Goal: Transaction & Acquisition: Purchase product/service

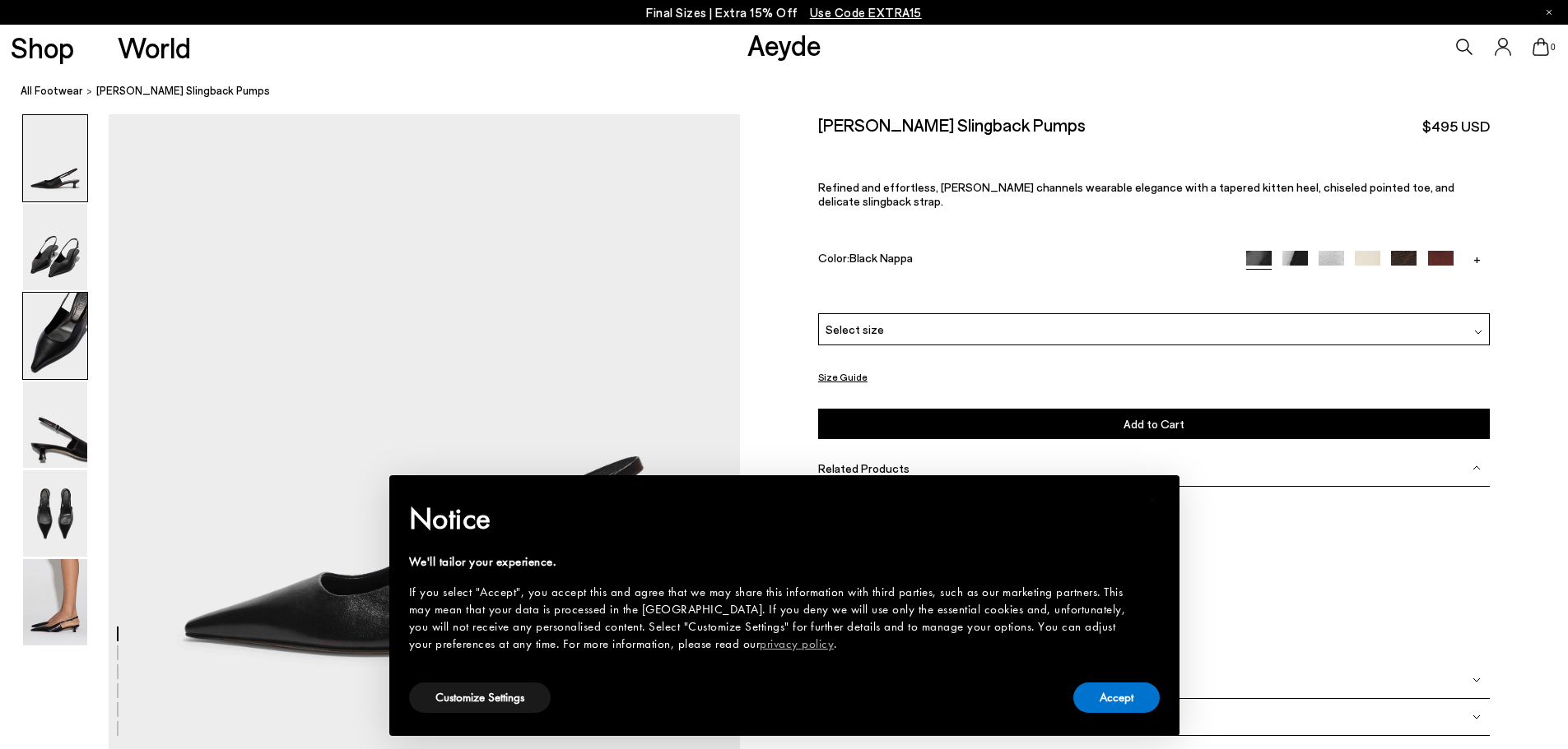
click at [39, 344] on img at bounding box center [55, 336] width 64 height 86
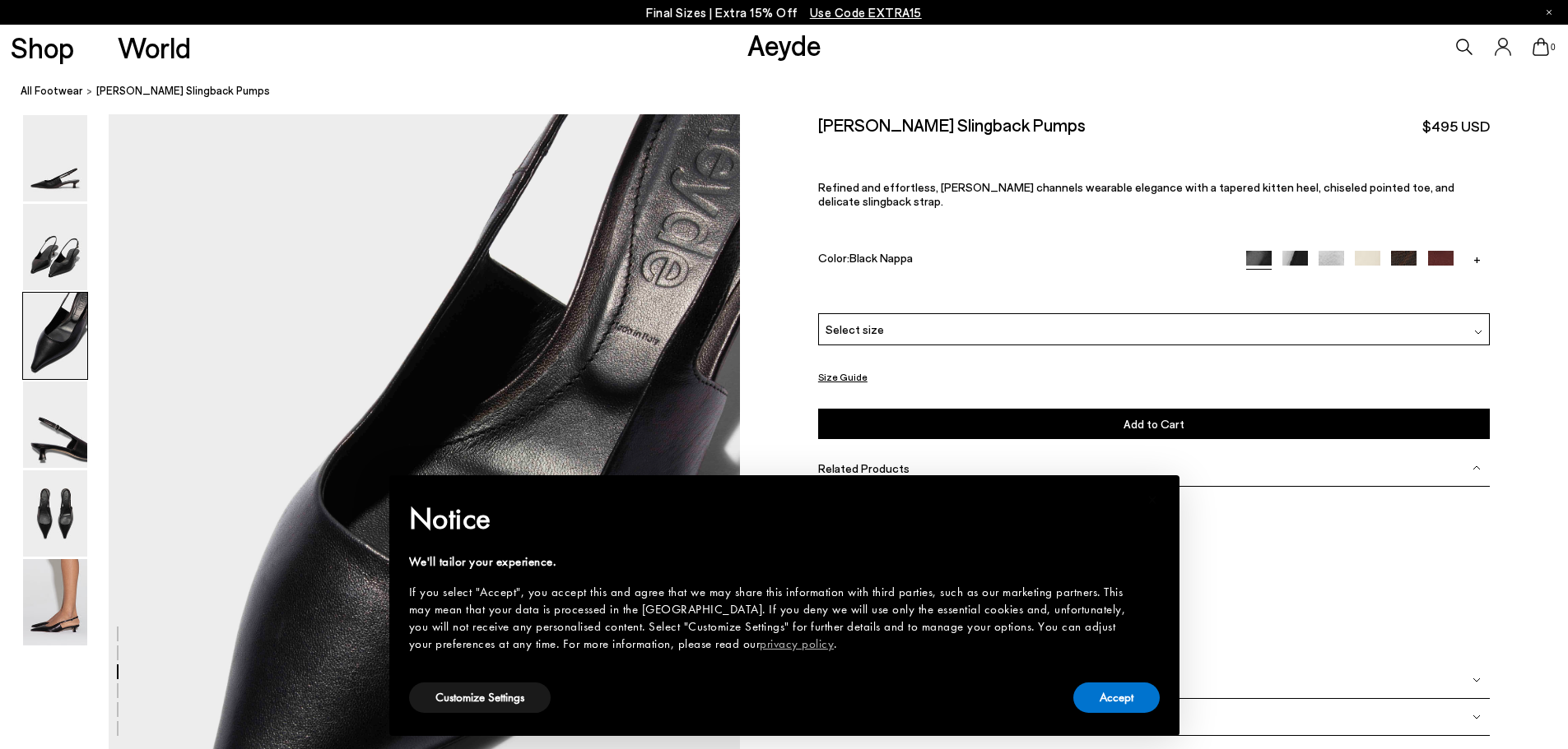
scroll to position [1483, 0]
click at [1120, 699] on button "Accept" at bounding box center [1116, 698] width 86 height 31
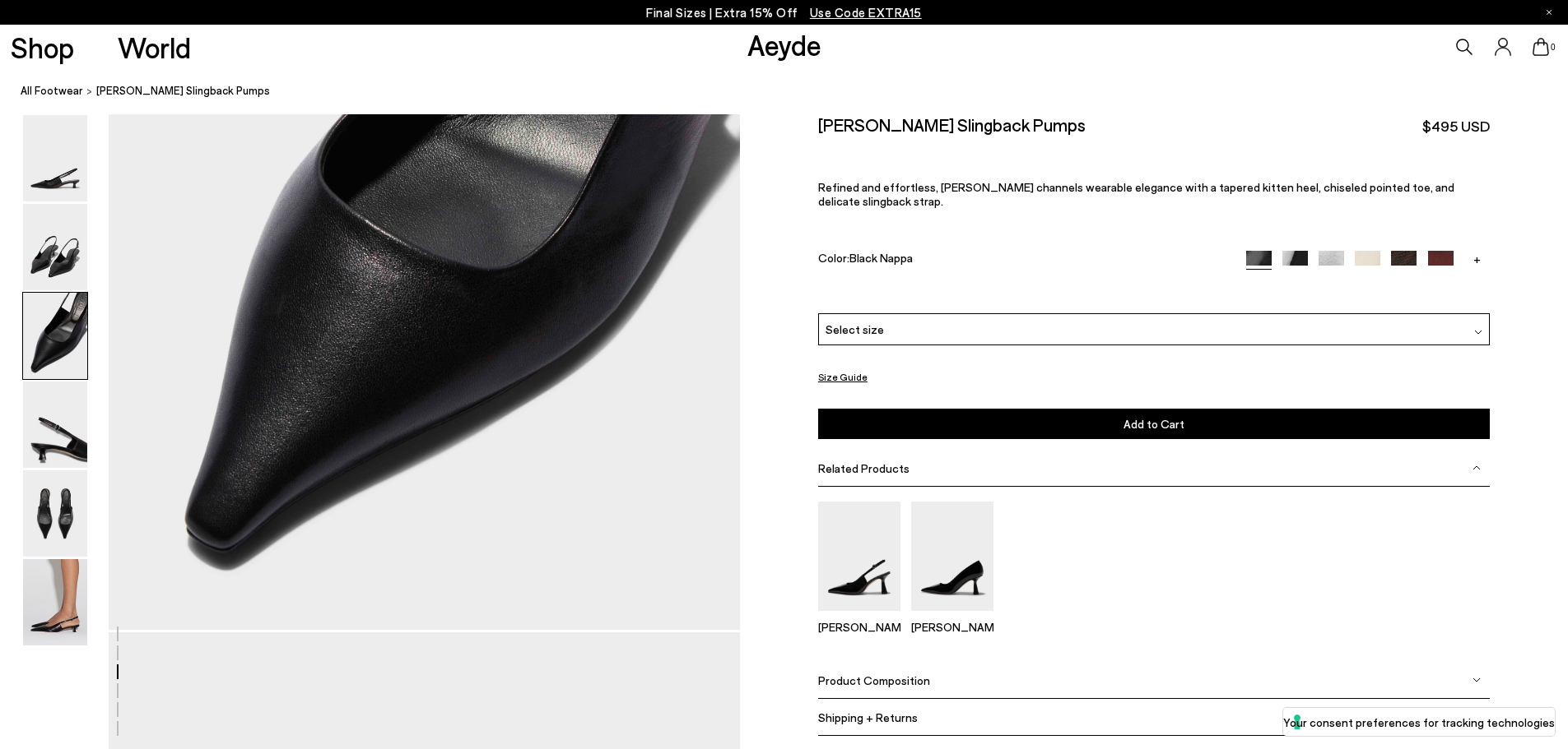
scroll to position [1811, 0]
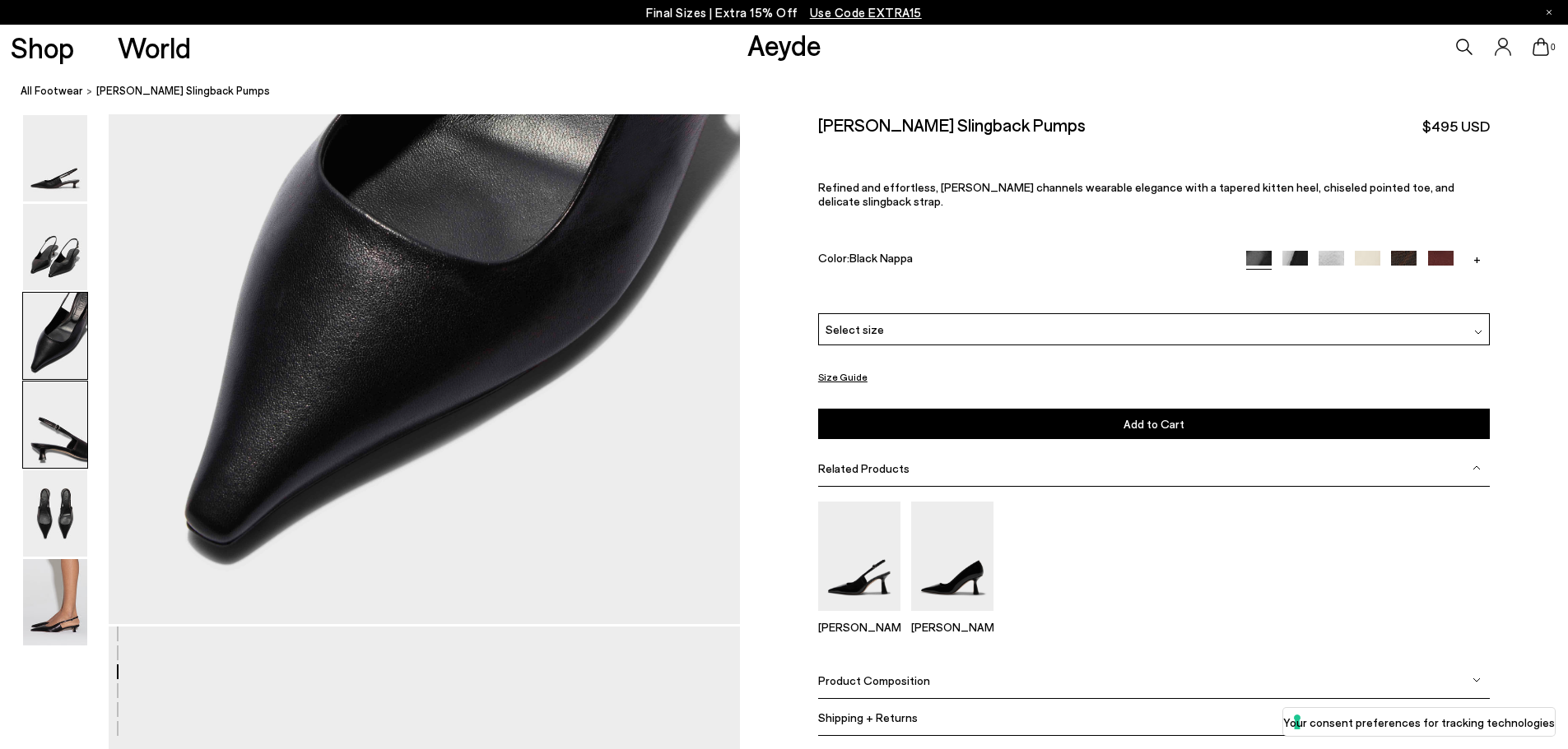
click at [57, 439] on img at bounding box center [55, 425] width 64 height 86
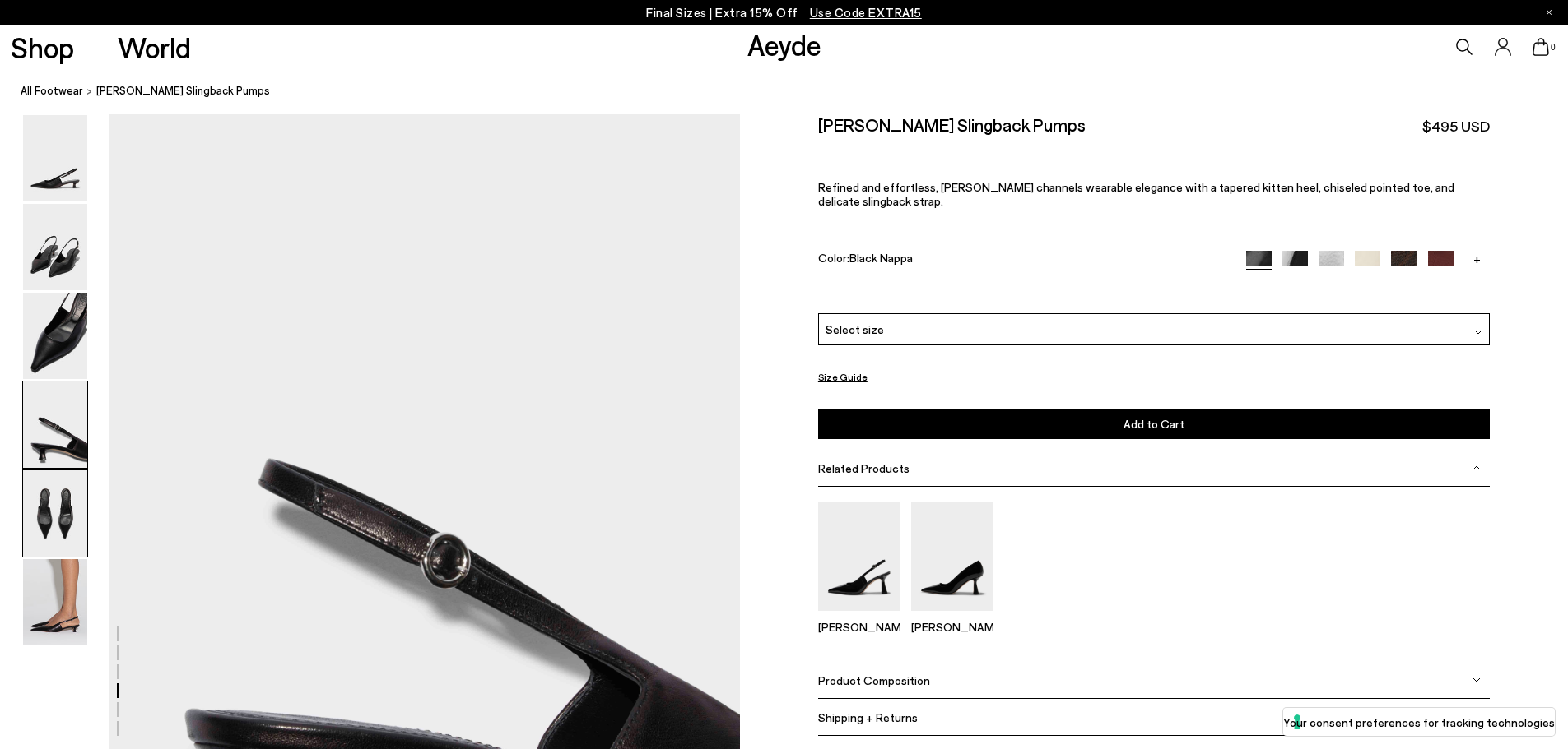
click at [58, 508] on img at bounding box center [55, 514] width 64 height 86
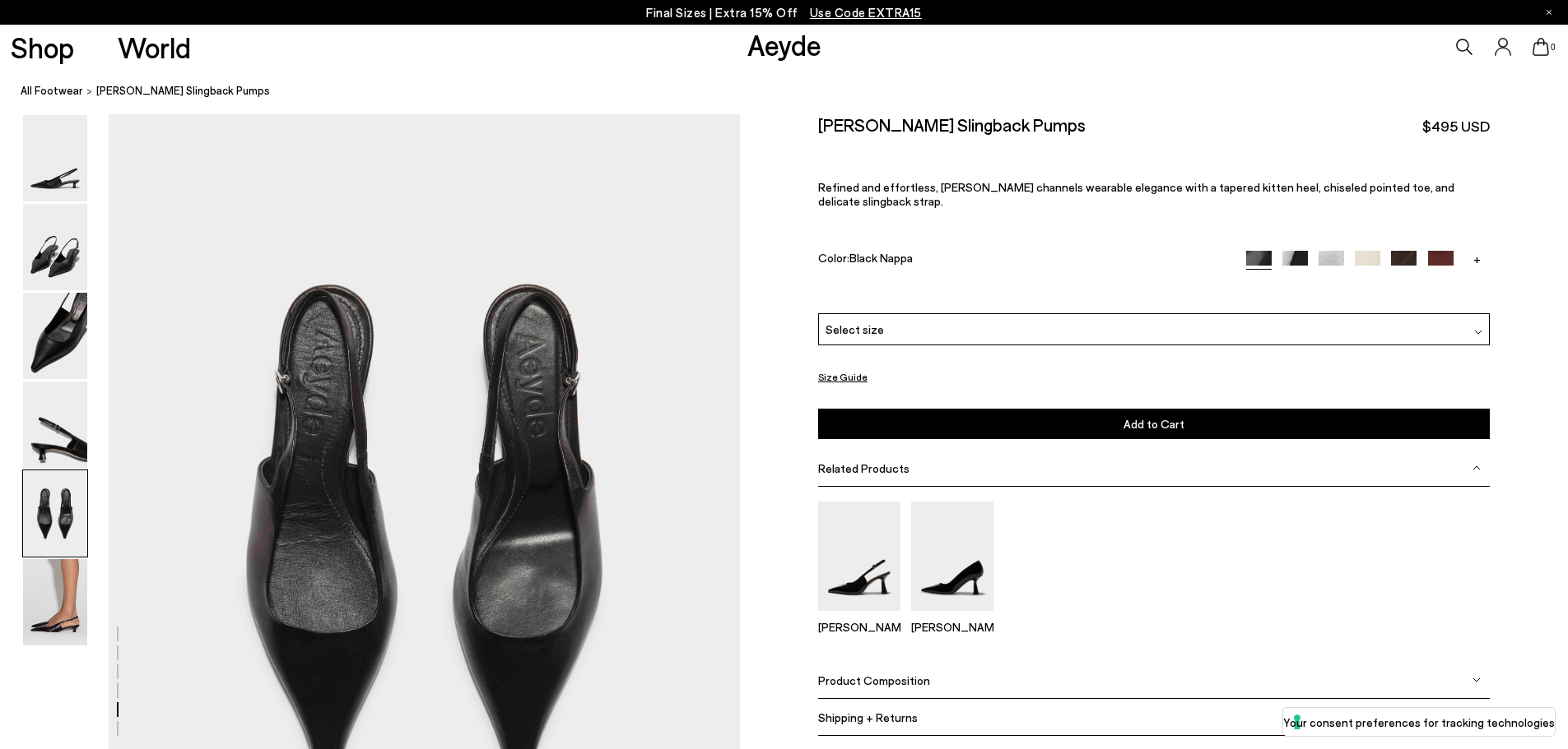
scroll to position [3333, 0]
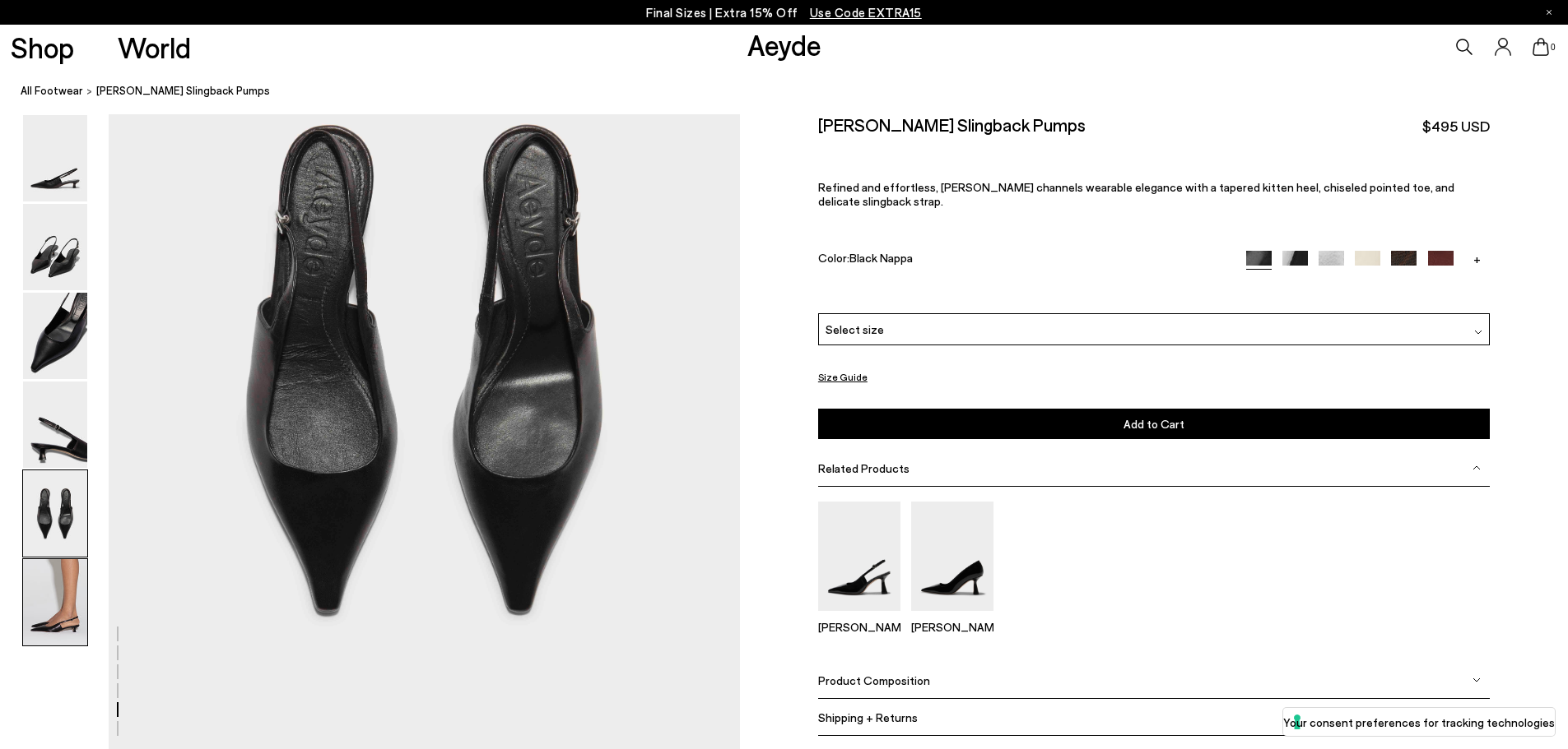
click at [71, 621] on img at bounding box center [55, 602] width 64 height 86
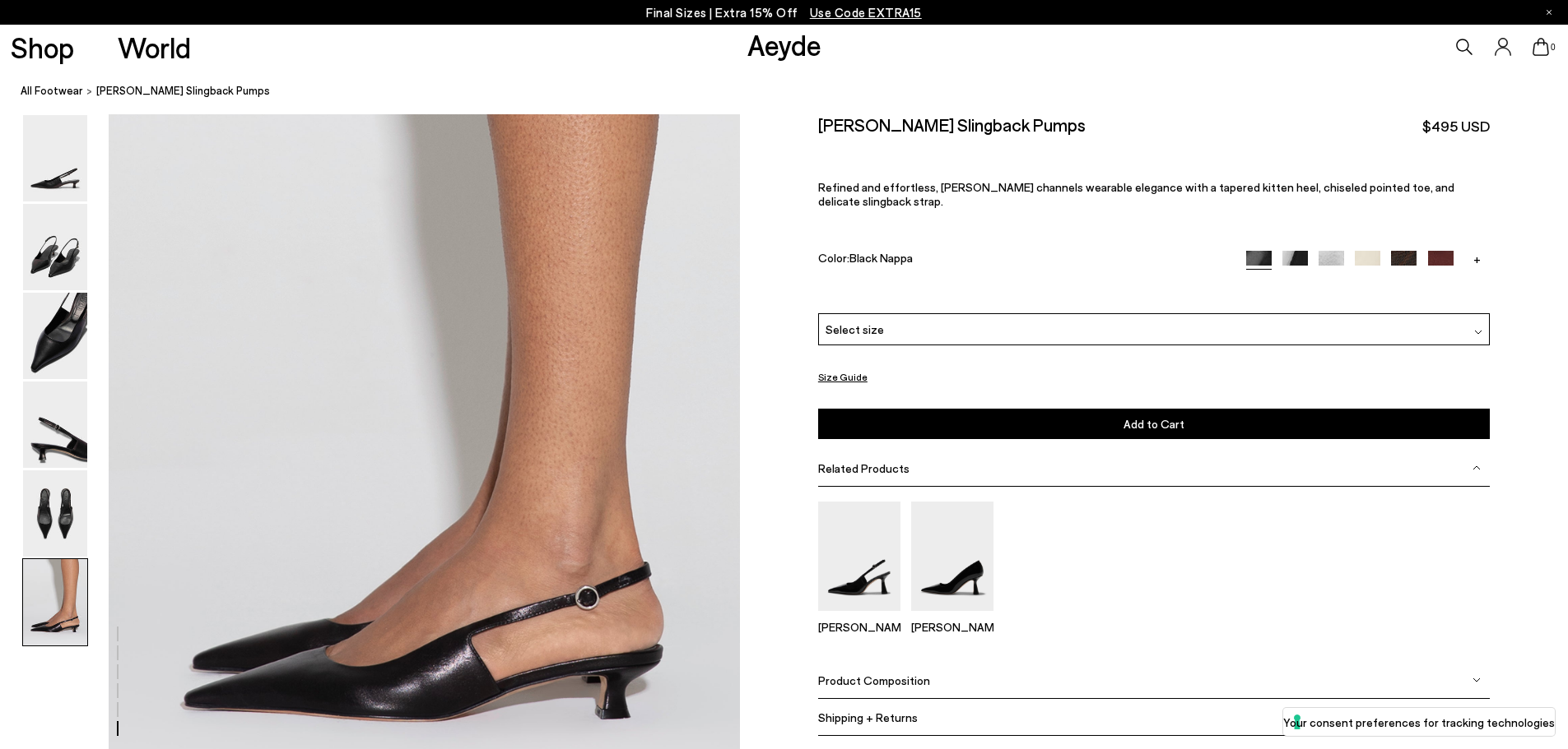
scroll to position [4125, 0]
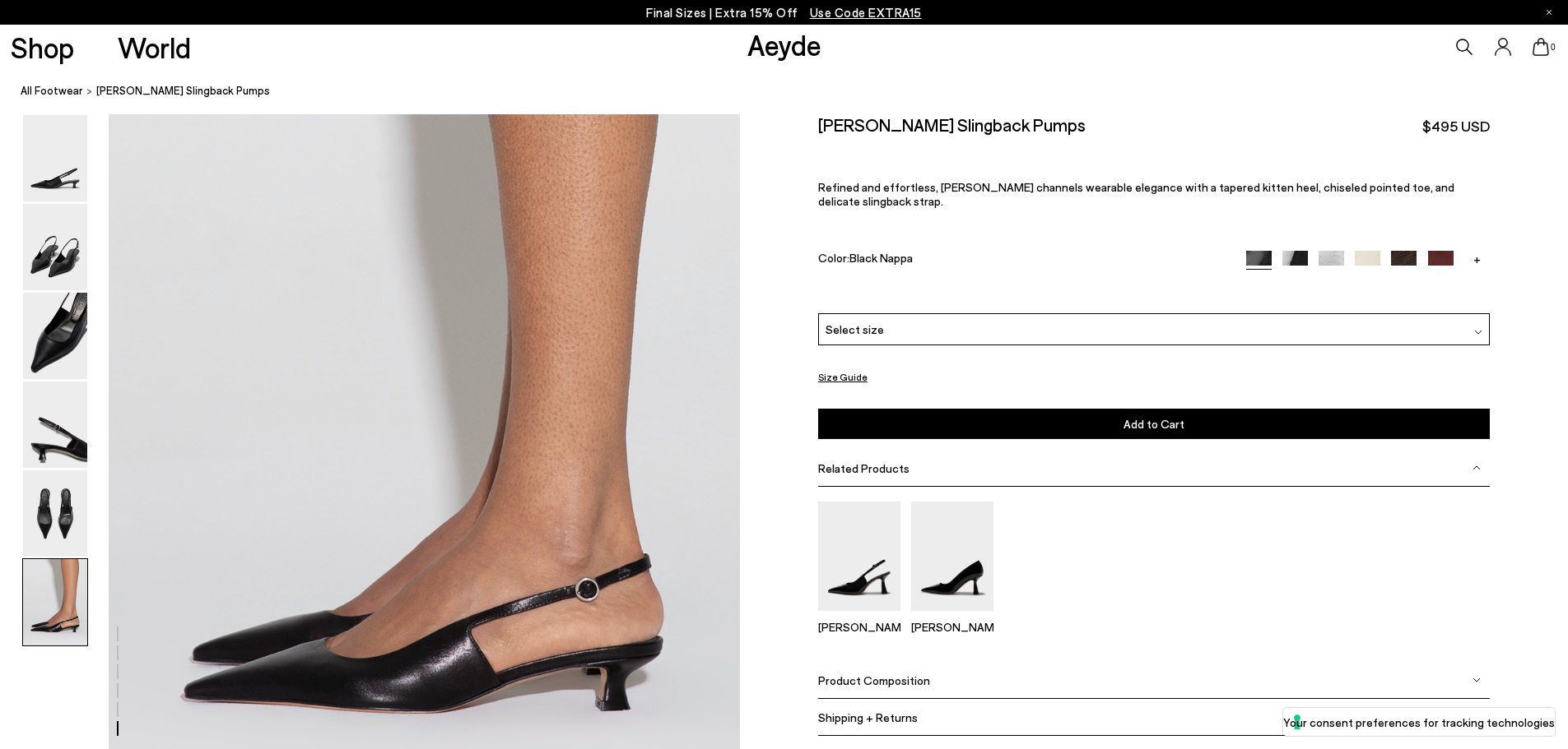
click at [1247, 318] on div "Select size" at bounding box center [1154, 329] width 671 height 32
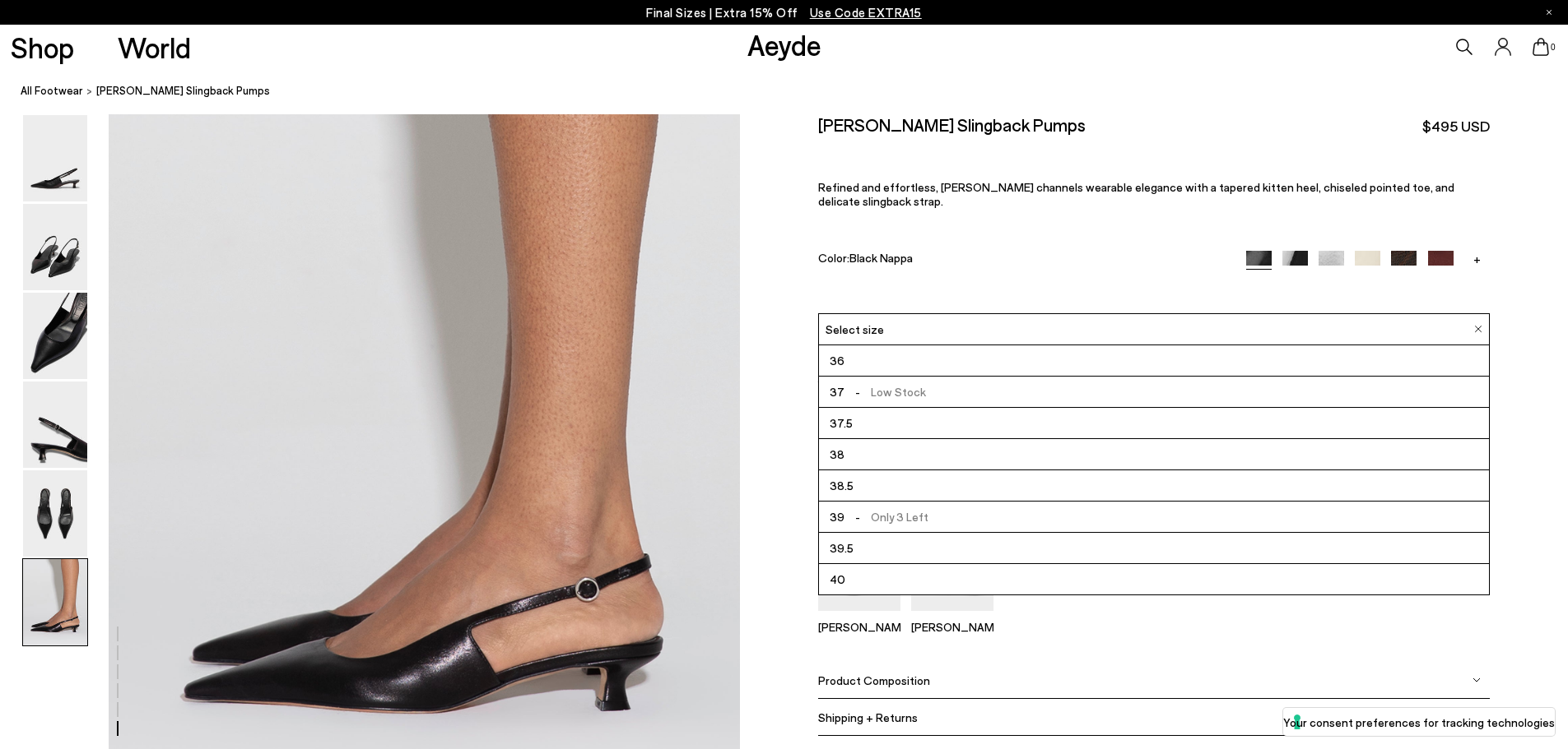
click at [1080, 453] on li "38" at bounding box center [1154, 455] width 670 height 32
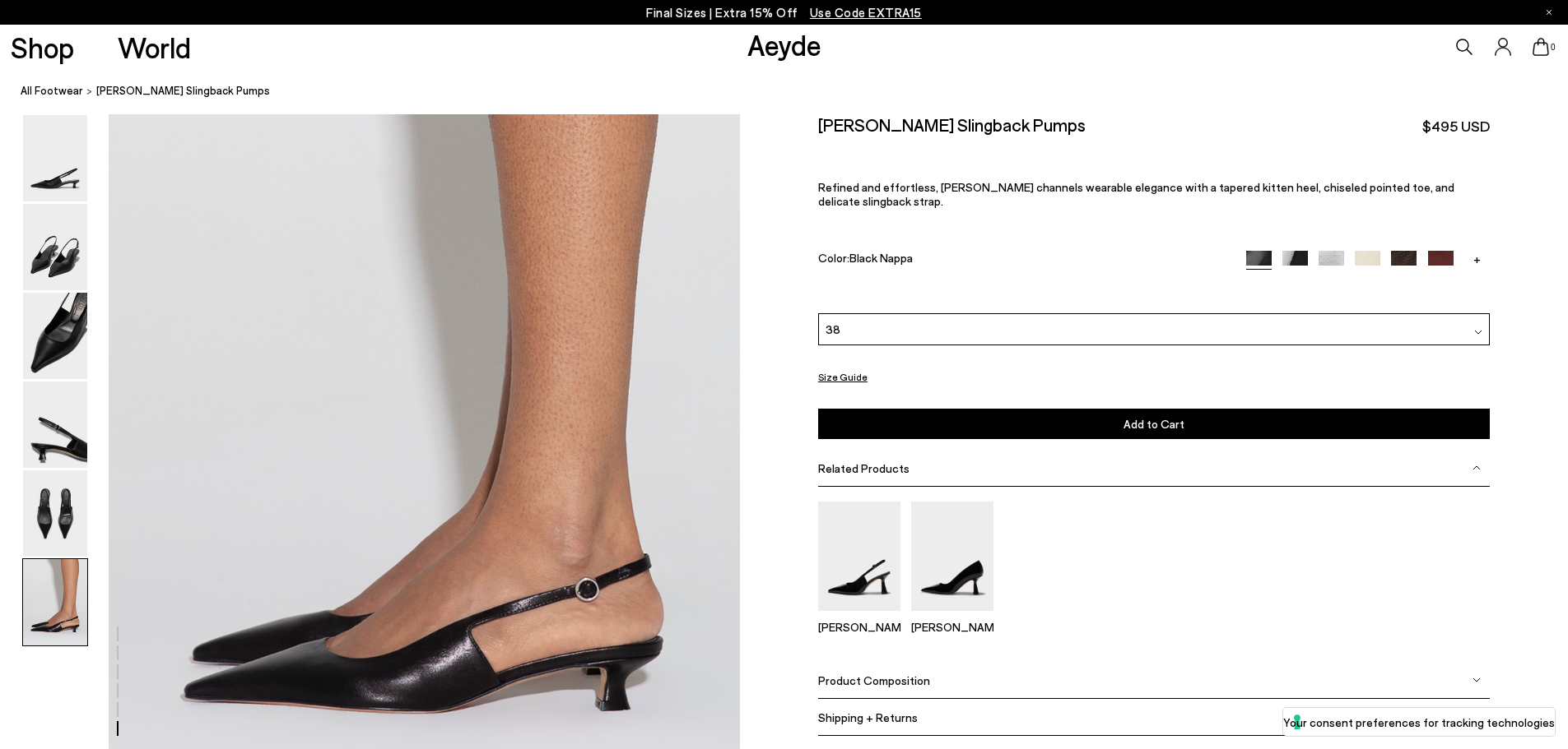
click at [1193, 409] on button "Add to Cart Select a Size First" at bounding box center [1154, 425] width 671 height 31
